Goal: Information Seeking & Learning: Learn about a topic

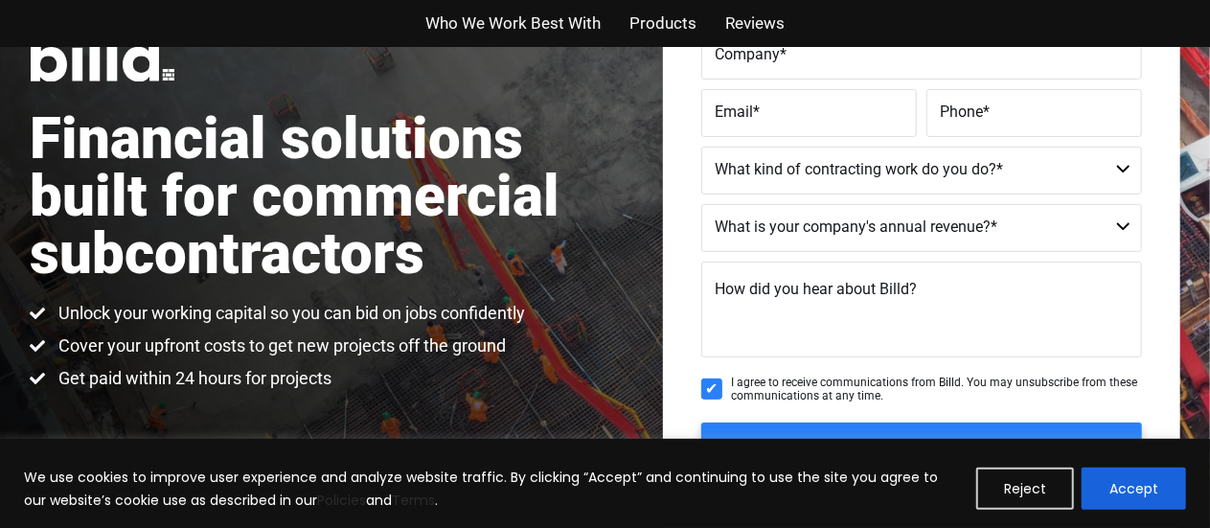
scroll to position [288, 0]
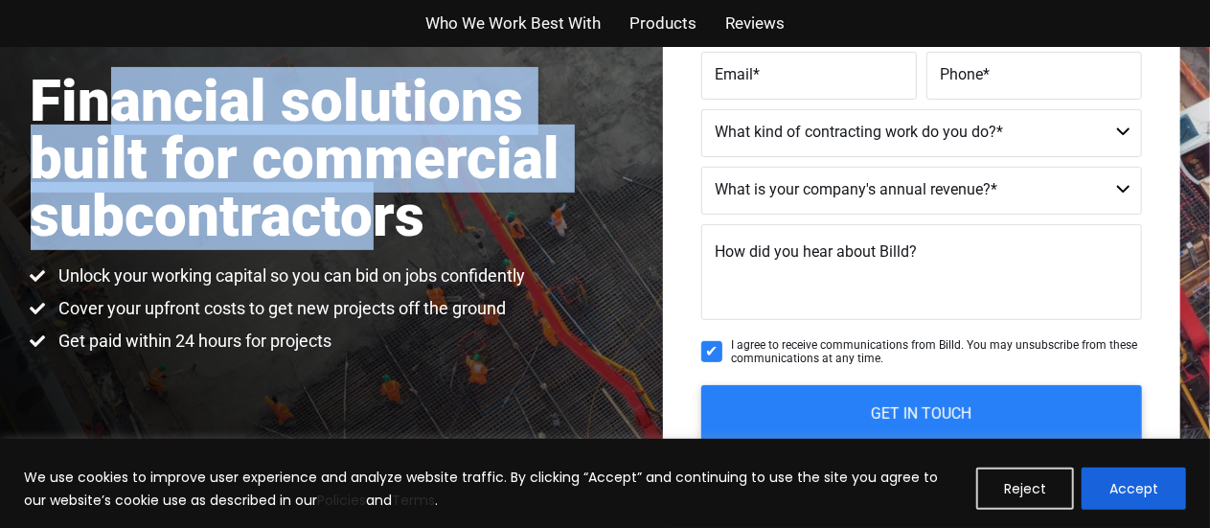
drag, startPoint x: 0, startPoint y: 0, endPoint x: 98, endPoint y: 136, distance: 167.6
click at [98, 136] on h1 "Financial solutions built for commercial subcontractors" at bounding box center [318, 159] width 575 height 173
click at [408, 187] on h1 "Financial solutions built for commercial subcontractors" at bounding box center [318, 159] width 575 height 173
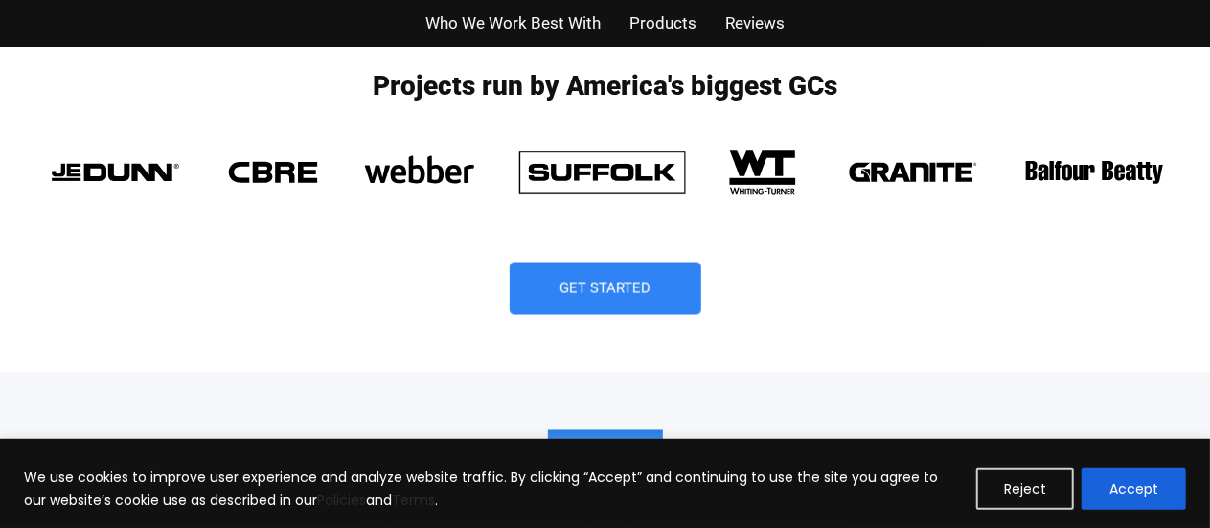
scroll to position [1438, 0]
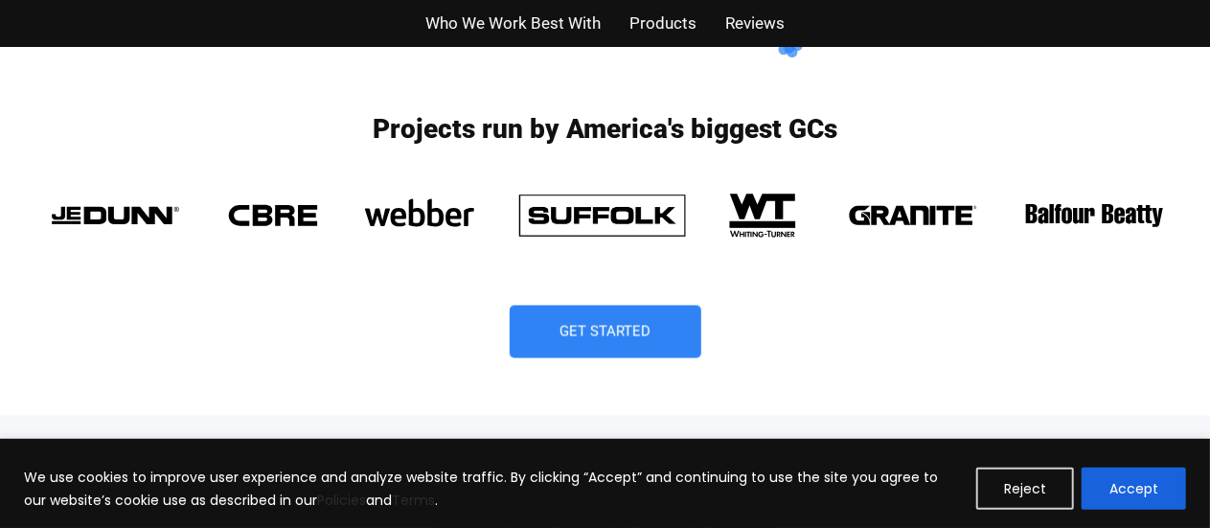
click at [159, 210] on img at bounding box center [116, 214] width 171 height 67
click at [318, 212] on img at bounding box center [273, 214] width 123 height 67
click at [769, 212] on img at bounding box center [762, 214] width 107 height 67
click at [261, 204] on img at bounding box center [273, 214] width 123 height 67
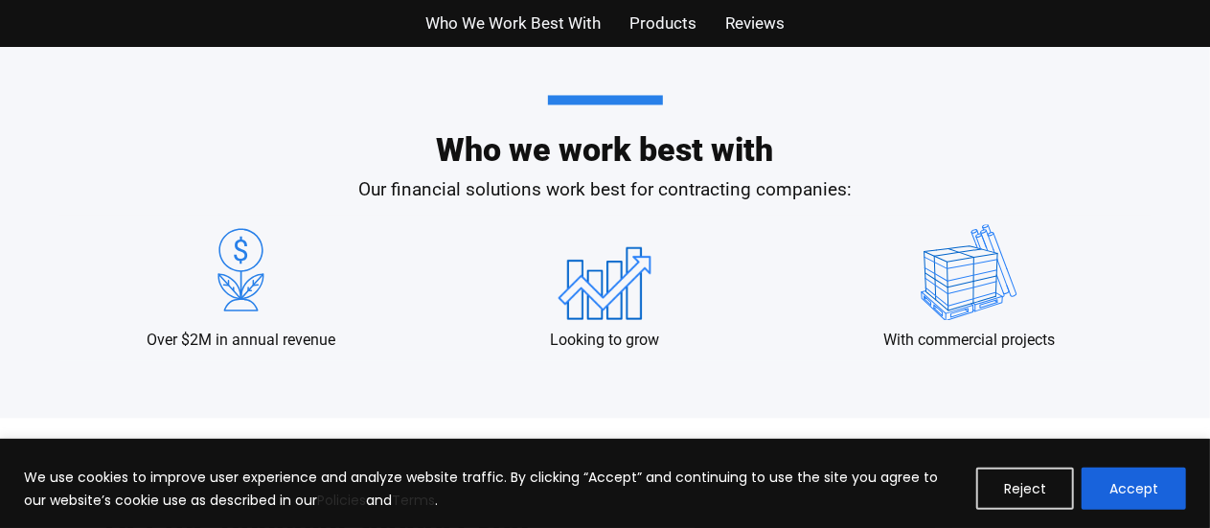
scroll to position [1821, 0]
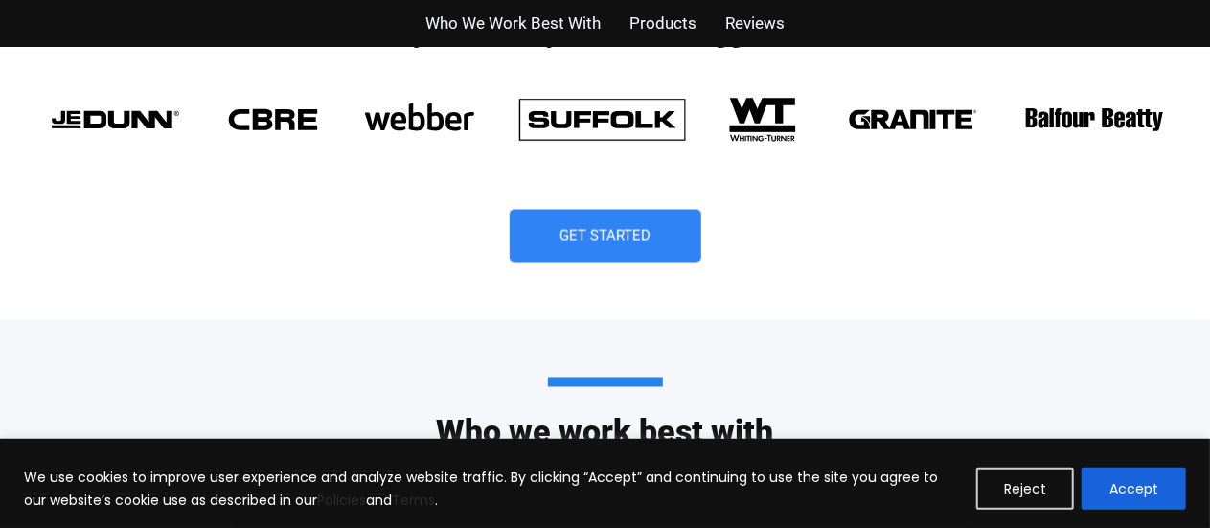
click at [295, 150] on img at bounding box center [273, 118] width 123 height 67
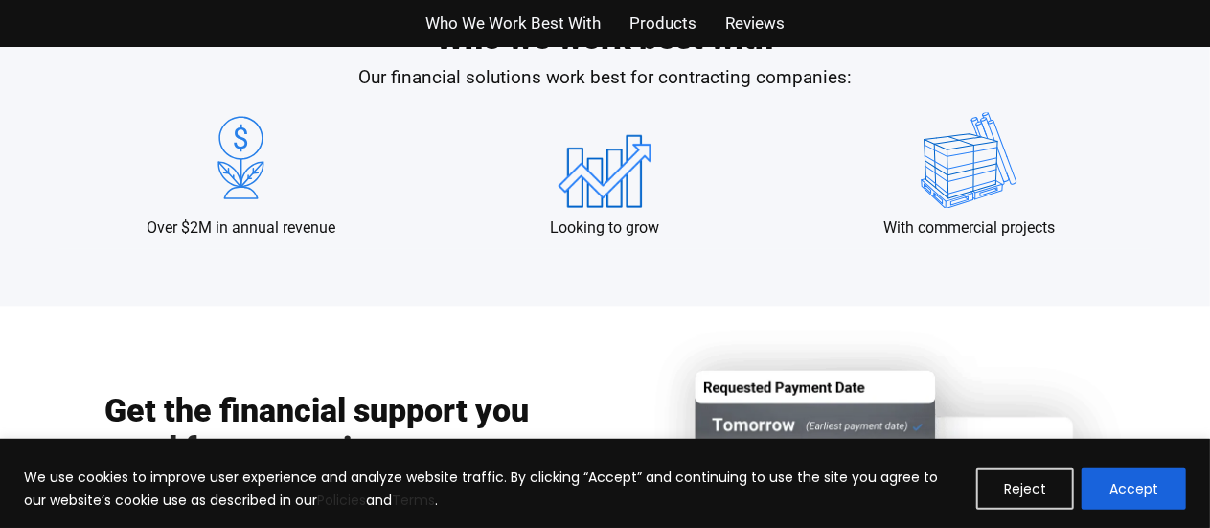
scroll to position [1917, 0]
